Goal: Information Seeking & Learning: Learn about a topic

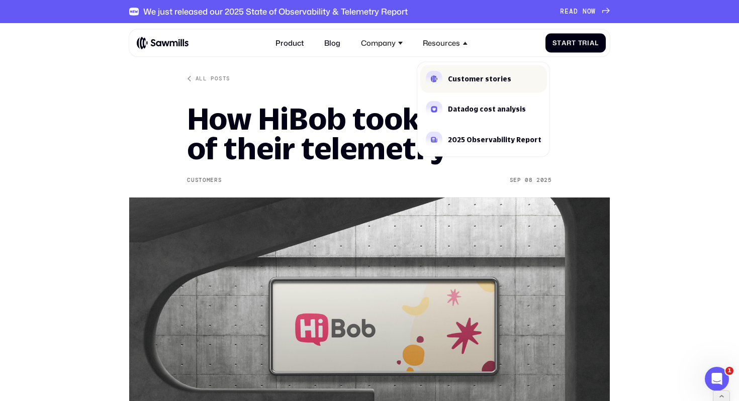
click at [450, 76] on div "Customer stories" at bounding box center [479, 78] width 63 height 7
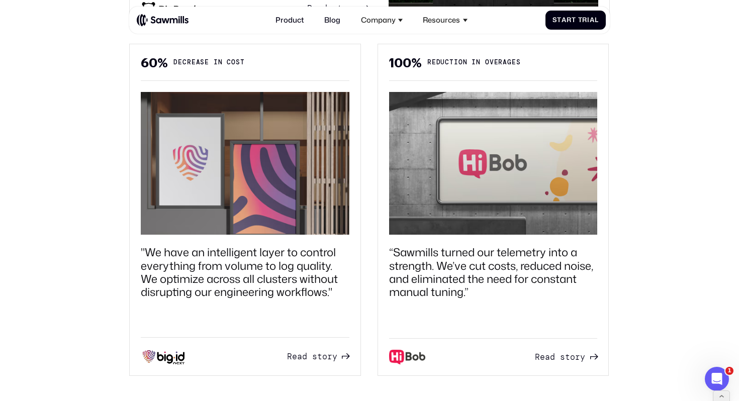
scroll to position [759, 0]
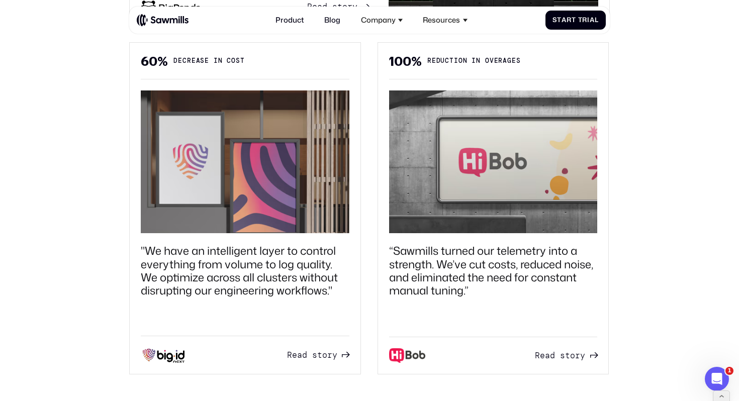
click at [420, 123] on img at bounding box center [493, 161] width 208 height 143
click at [545, 358] on span "a" at bounding box center [547, 356] width 5 height 10
